Goal: Task Accomplishment & Management: Use online tool/utility

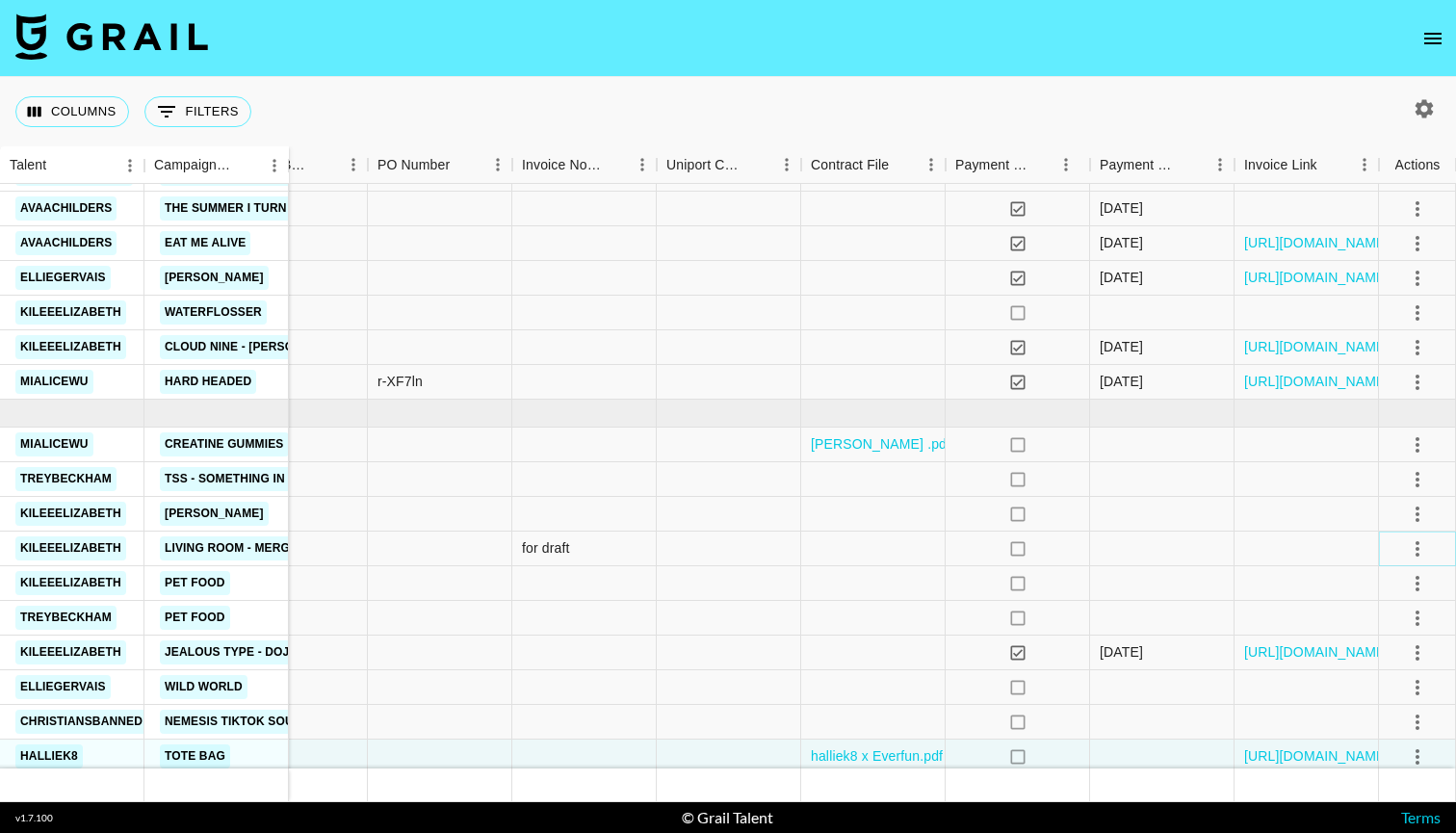
click at [1422, 545] on icon "select merge strategy" at bounding box center [1416, 548] width 23 height 23
click at [1382, 621] on li "Decline" at bounding box center [1394, 624] width 125 height 35
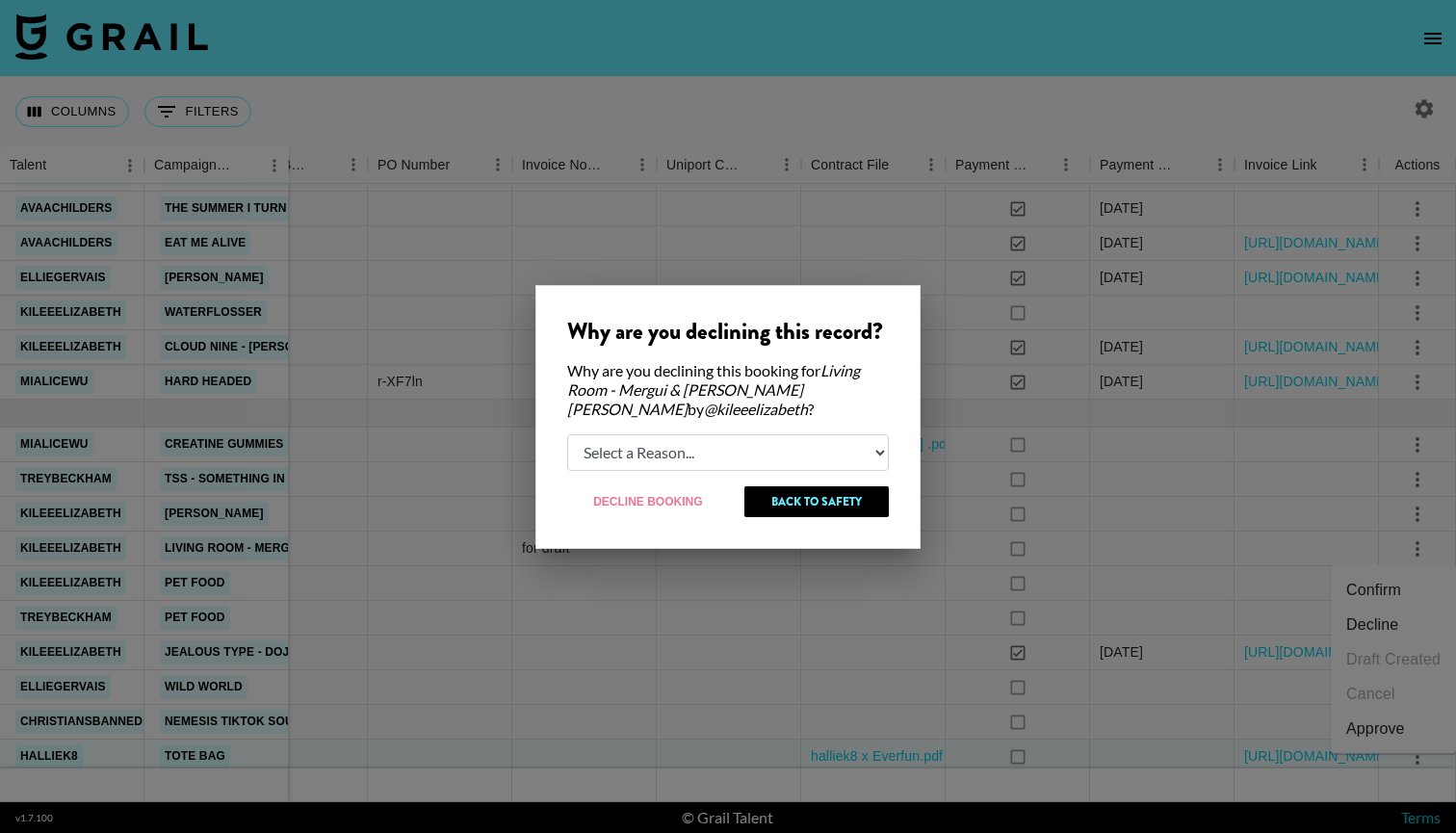
select select "relog"
click at [682, 486] on button "Decline Booking" at bounding box center [649, 501] width 162 height 31
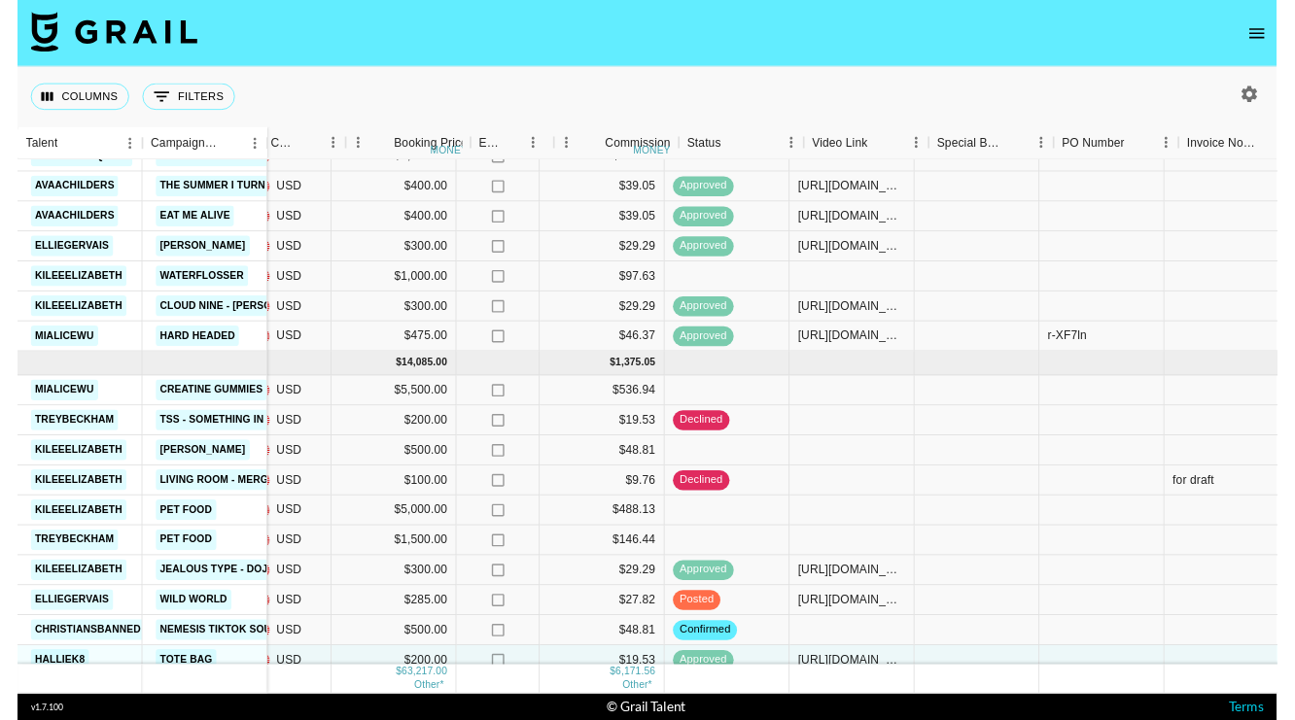
scroll to position [1441, 916]
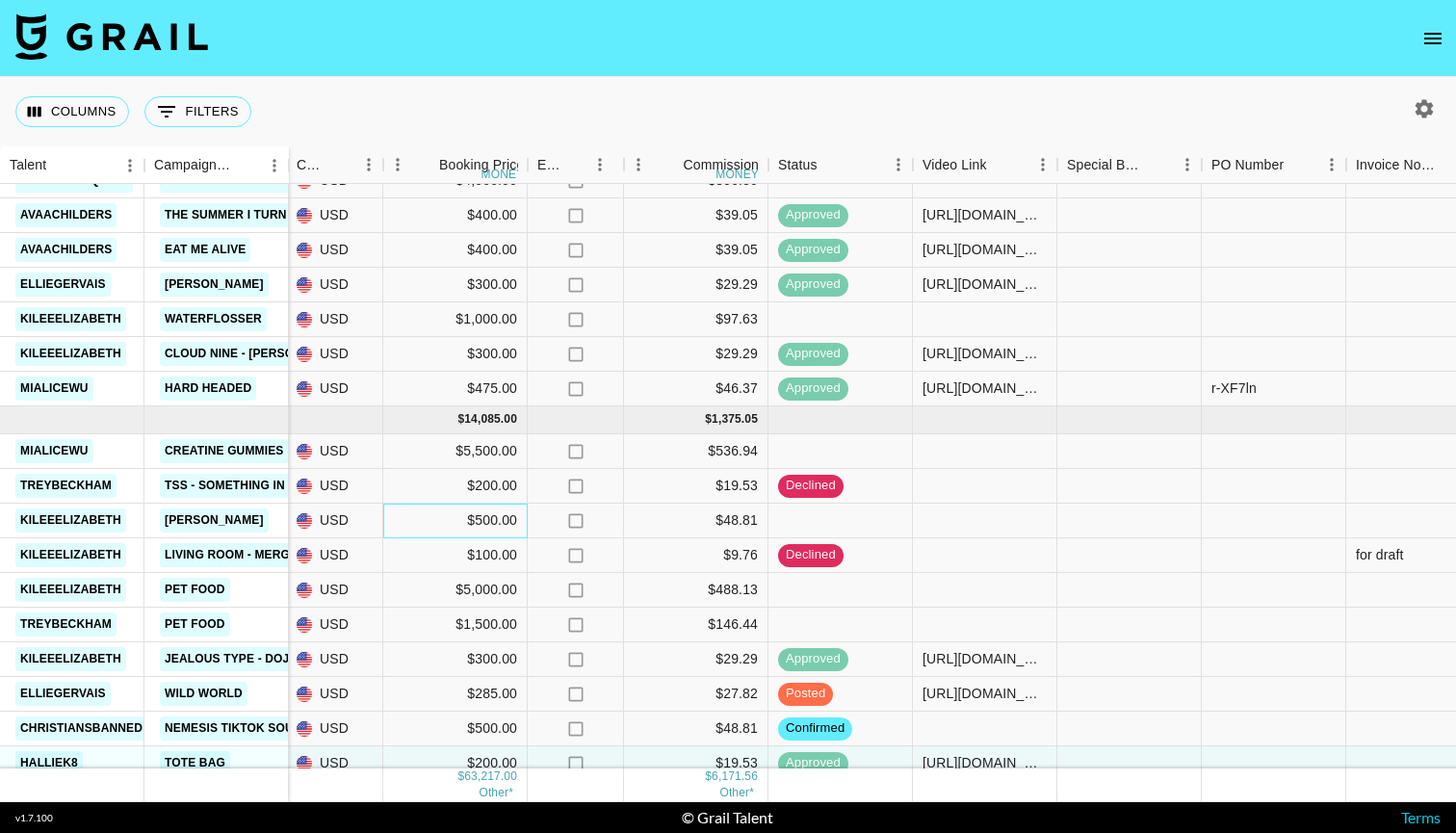
click at [479, 521] on div "$500.00" at bounding box center [456, 520] width 145 height 35
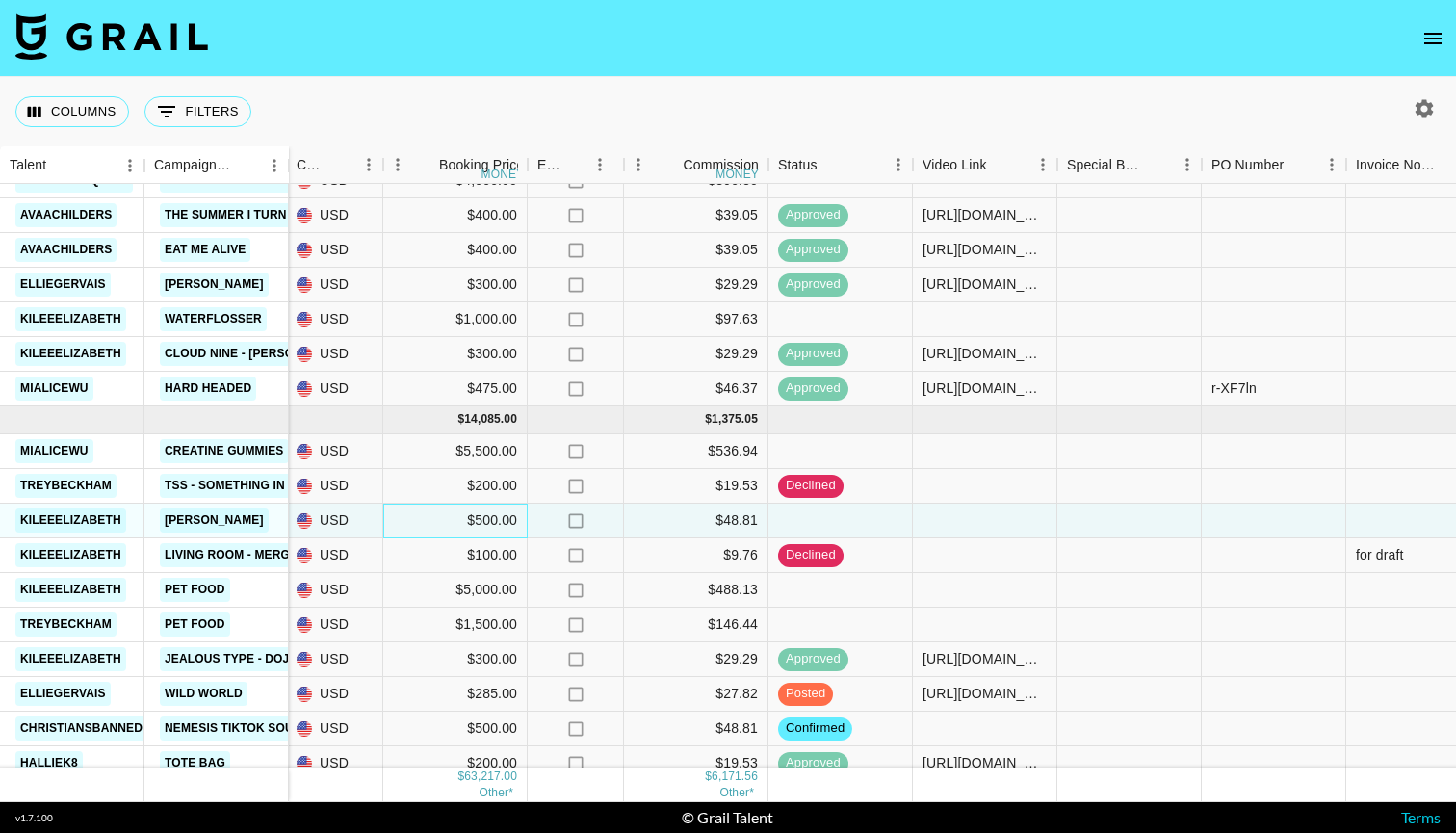
click at [493, 524] on div "$500.00" at bounding box center [456, 520] width 145 height 35
type input "550"
click at [953, 526] on div at bounding box center [986, 520] width 145 height 35
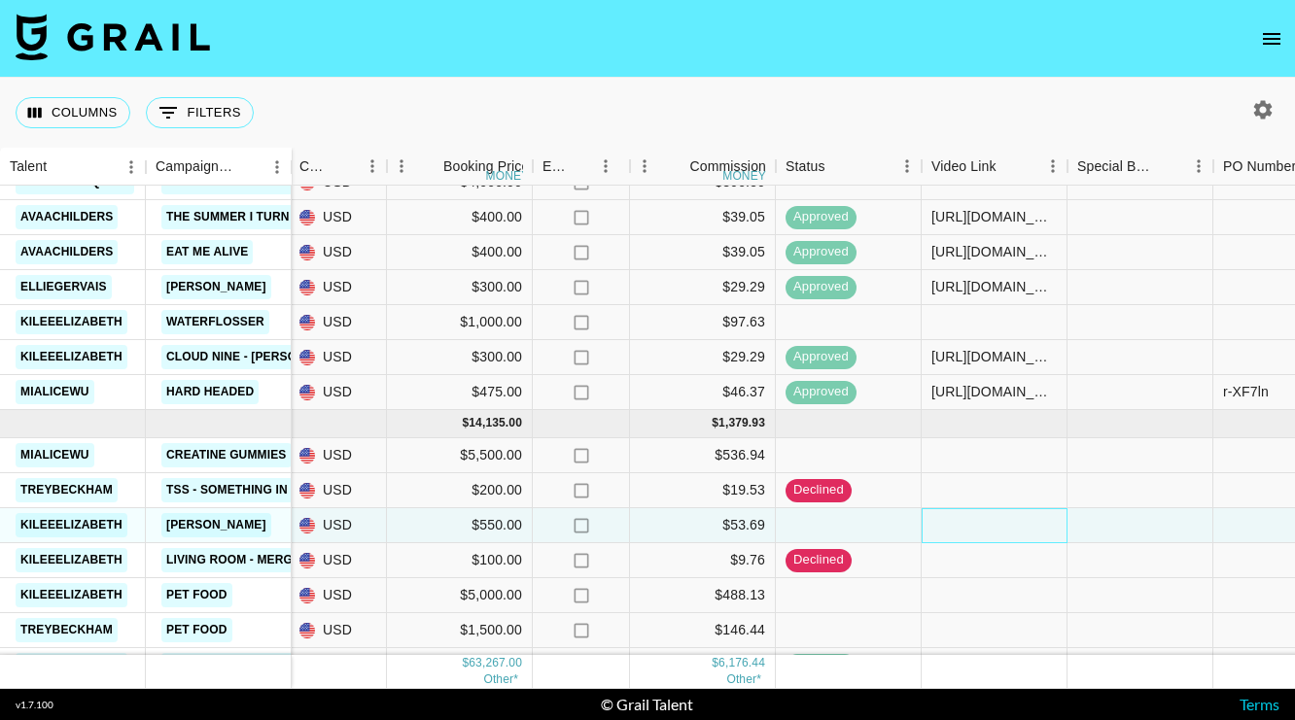
click at [954, 529] on div at bounding box center [995, 525] width 146 height 35
type input "[URL][DOMAIN_NAME]"
click at [1130, 522] on div at bounding box center [1140, 525] width 146 height 35
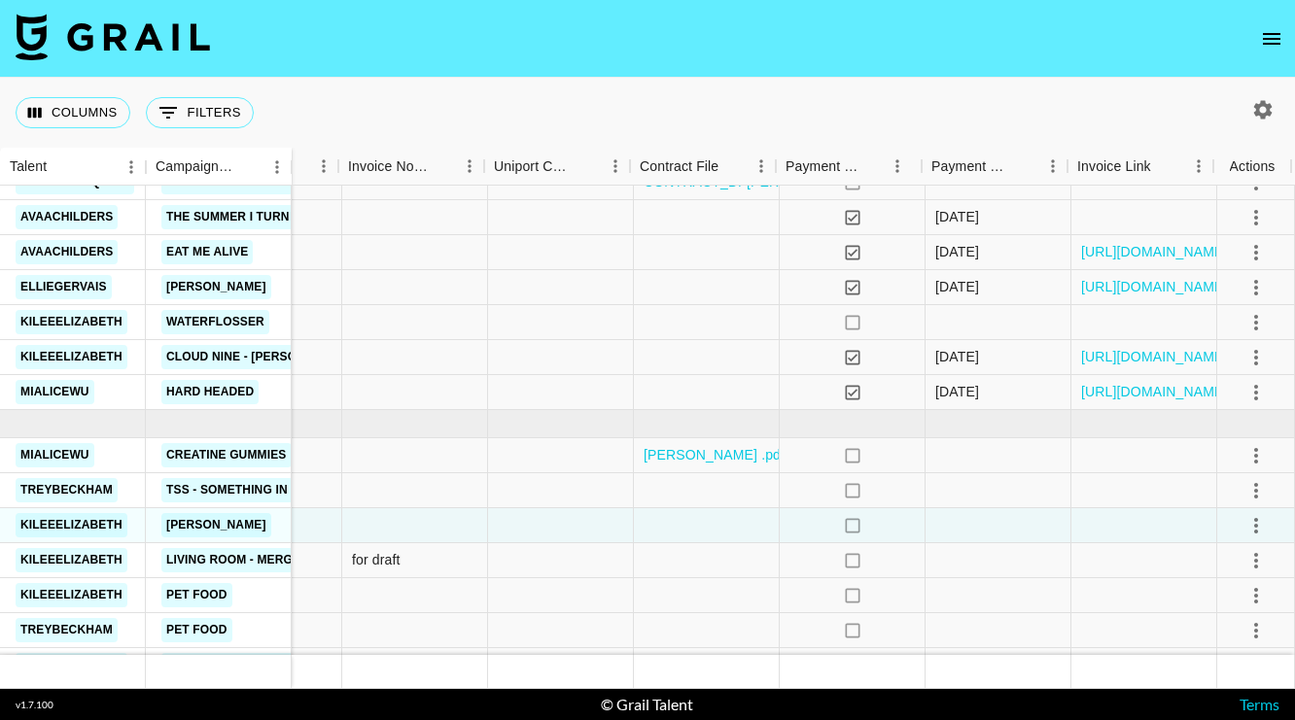
scroll to position [1441, 1933]
click at [1262, 531] on icon "select merge strategy" at bounding box center [1255, 525] width 23 height 23
click at [1232, 487] on div "Approve" at bounding box center [1213, 483] width 59 height 23
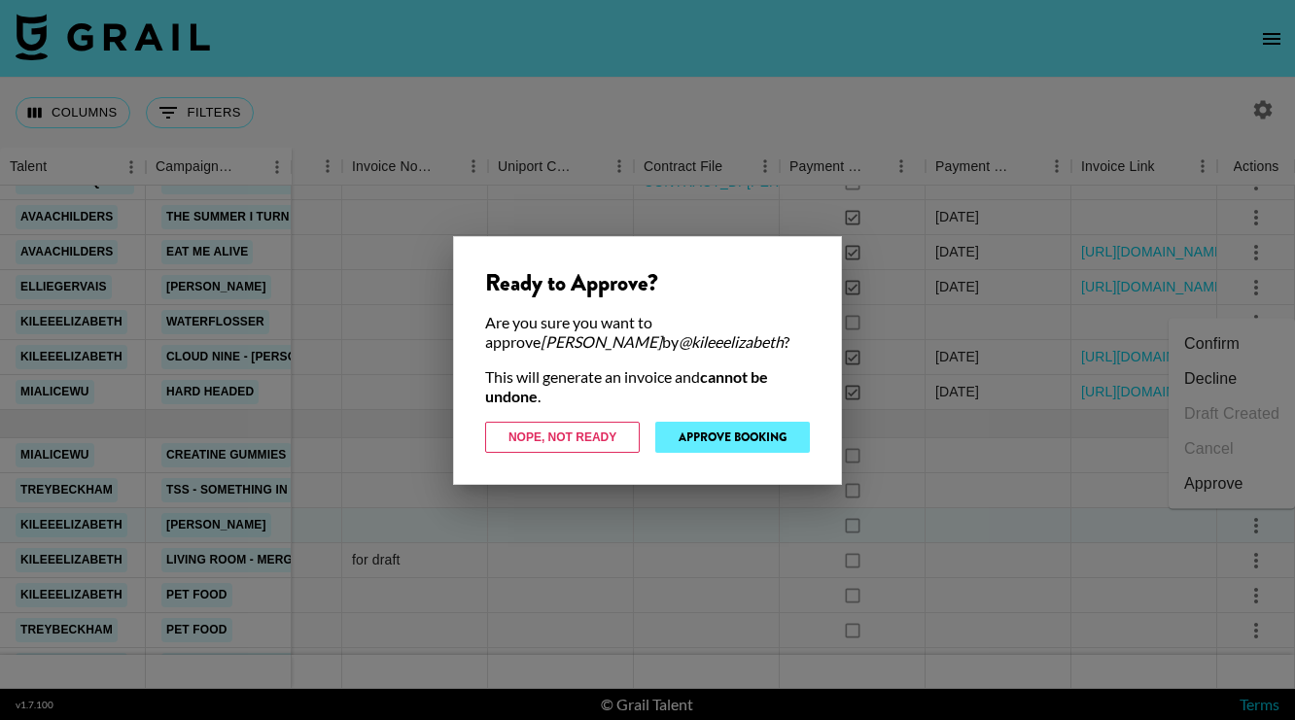
click at [751, 430] on button "Approve Booking" at bounding box center [732, 437] width 155 height 31
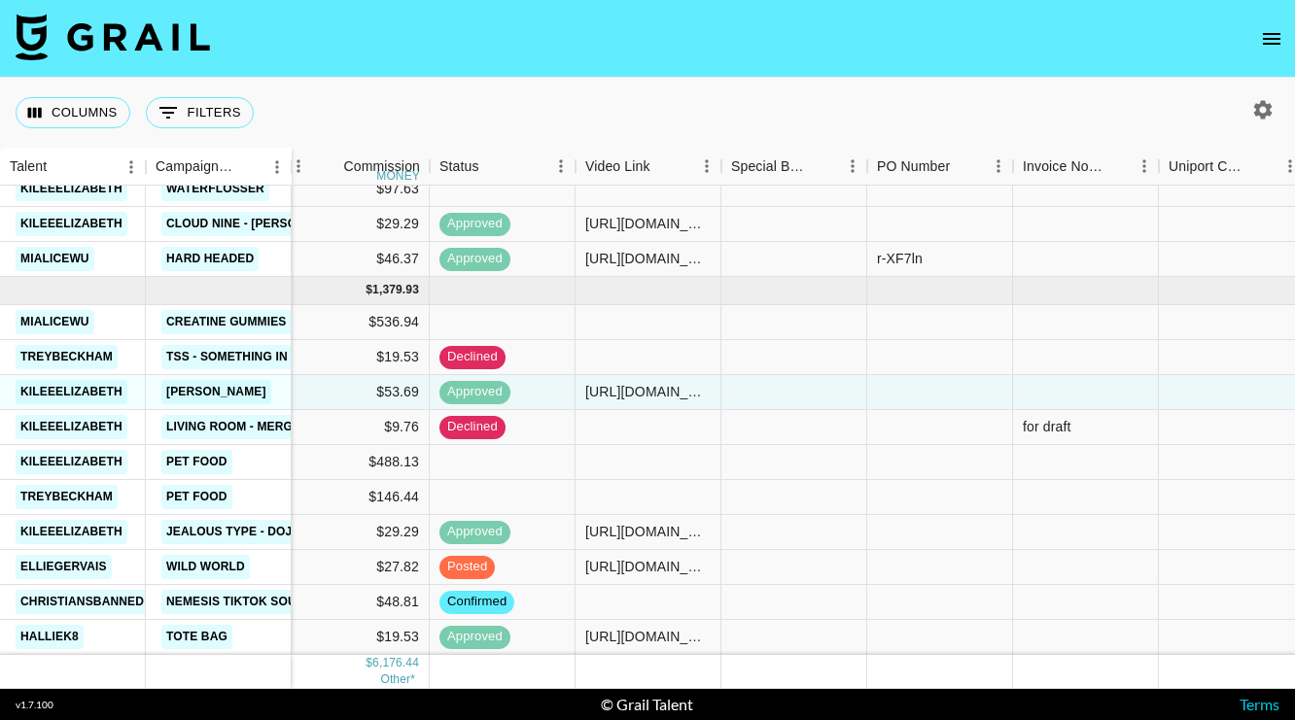
scroll to position [1574, 1262]
